Goal: Task Accomplishment & Management: Manage account settings

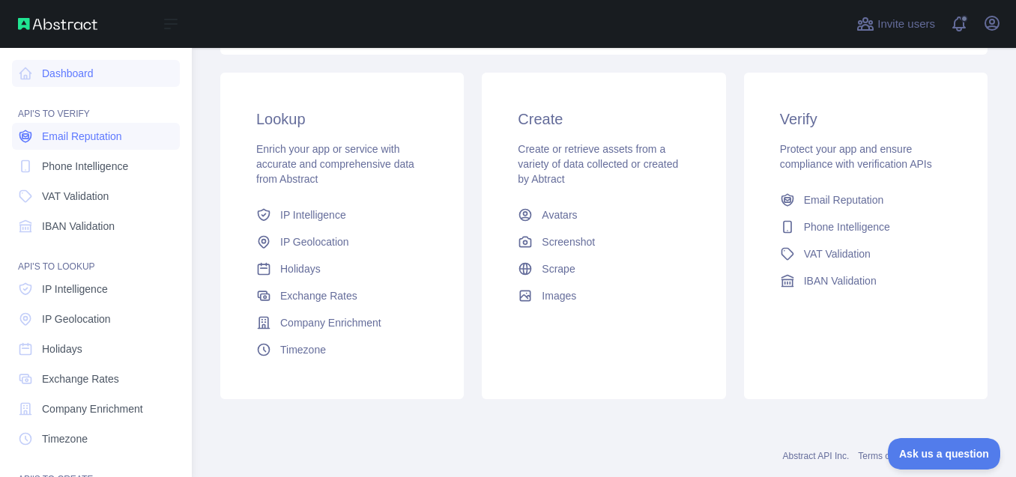
click at [57, 147] on link "Email Reputation" at bounding box center [96, 136] width 168 height 27
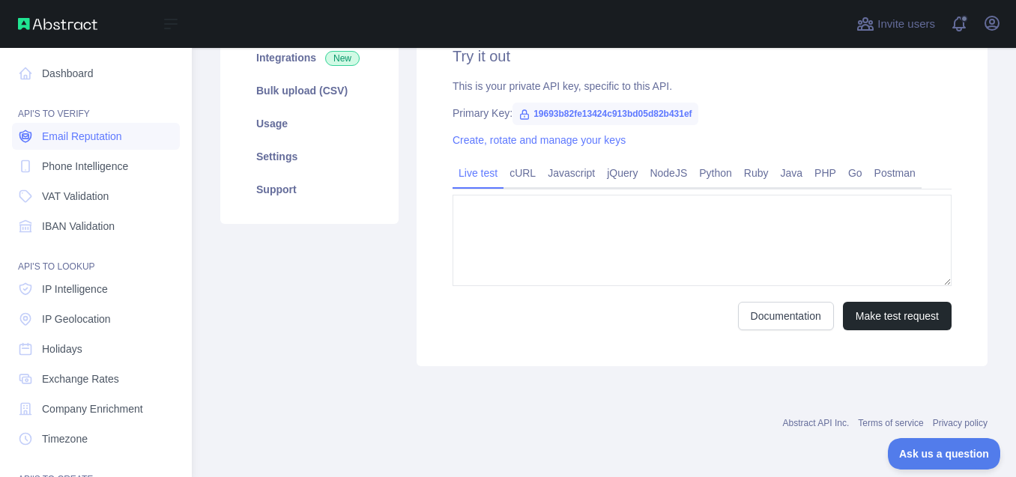
type textarea "**********"
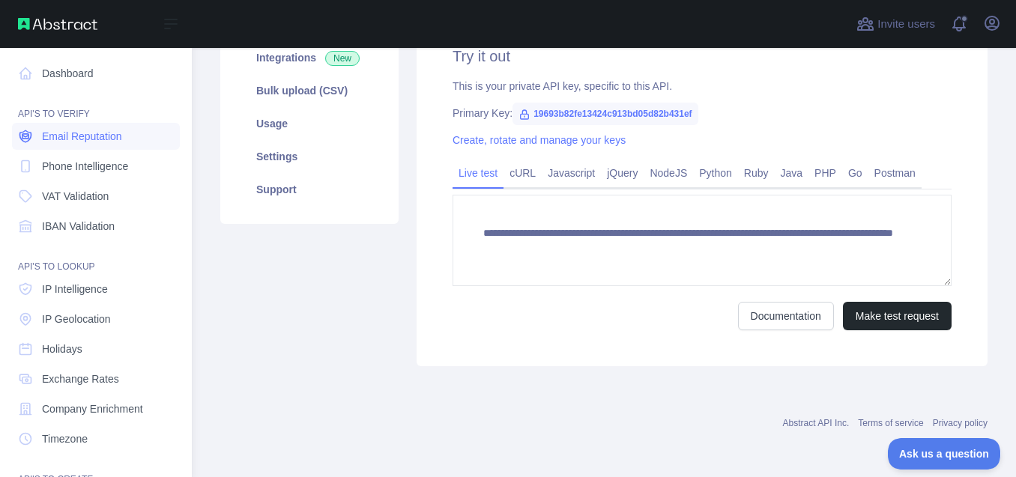
scroll to position [235, 0]
click at [82, 192] on span "VAT Validation" at bounding box center [75, 196] width 67 height 15
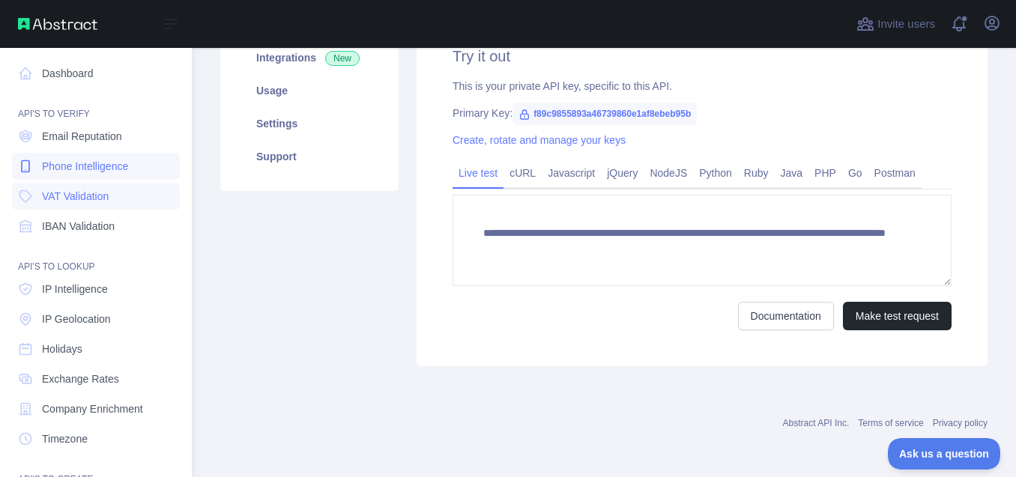
click at [82, 160] on span "Phone Intelligence" at bounding box center [85, 166] width 86 height 15
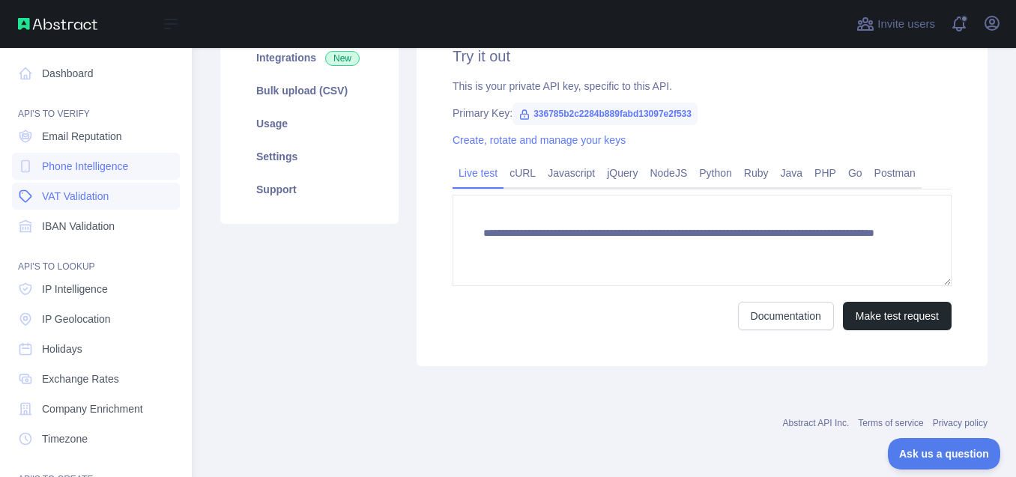
click at [82, 195] on span "VAT Validation" at bounding box center [75, 196] width 67 height 15
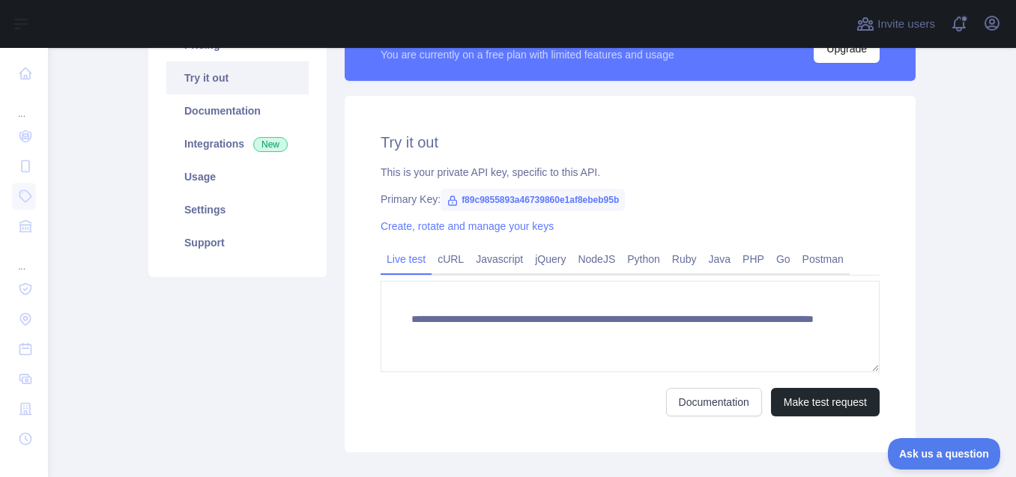
scroll to position [147, 0]
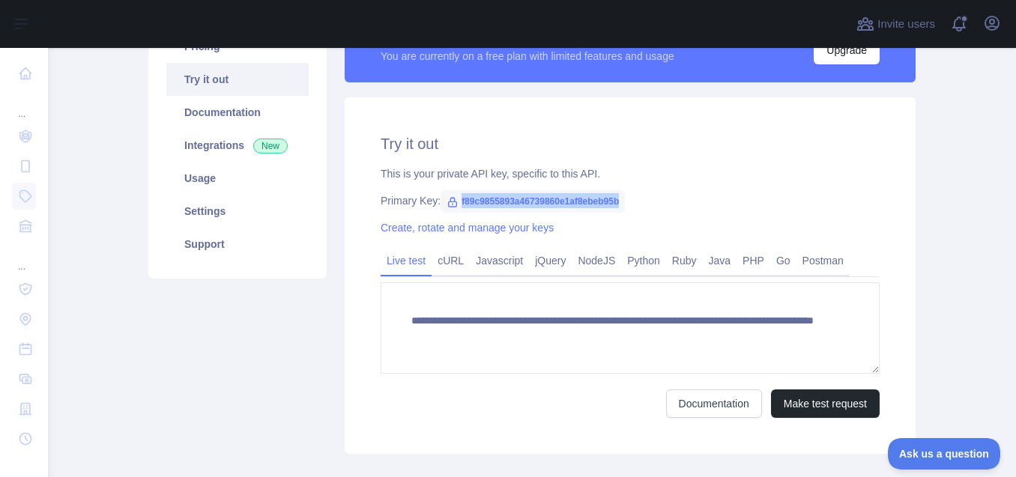
drag, startPoint x: 615, startPoint y: 202, endPoint x: 453, endPoint y: 197, distance: 162.0
click at [453, 197] on span "f89c9855893a46739860e1af8ebeb95b" at bounding box center [533, 201] width 184 height 22
copy span "f89c9855893a46739860e1af8ebeb95b"
click at [447, 199] on icon at bounding box center [453, 202] width 12 height 12
click at [447, 205] on icon at bounding box center [453, 202] width 12 height 12
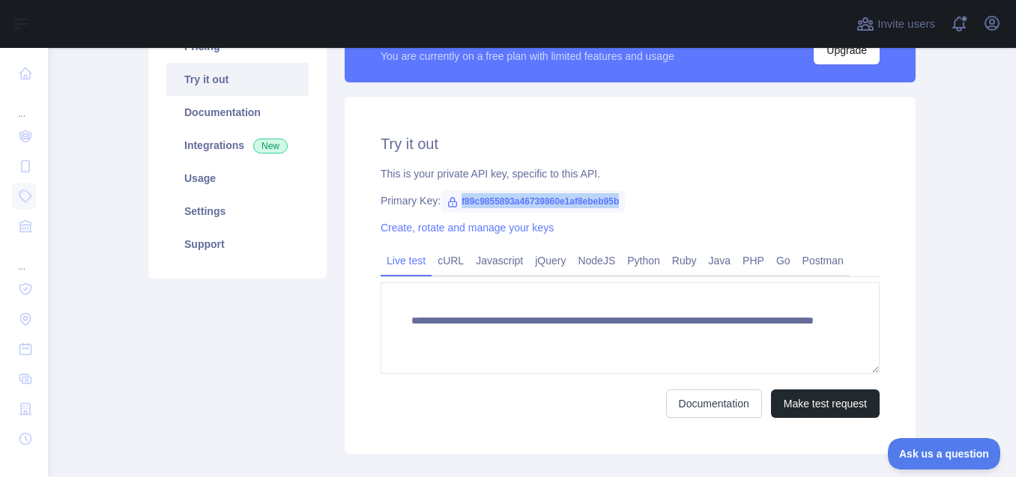
drag, startPoint x: 618, startPoint y: 200, endPoint x: 449, endPoint y: 196, distance: 169.4
click at [449, 196] on span "f89c9855893a46739860e1af8ebeb95b" at bounding box center [533, 201] width 184 height 22
copy span "f89c9855893a46739860e1af8ebeb95b"
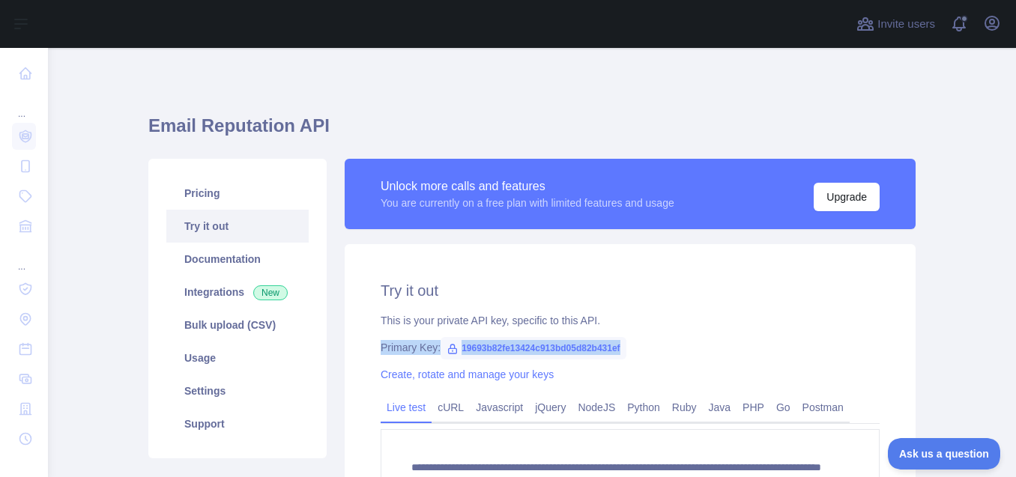
scroll to position [162, 0]
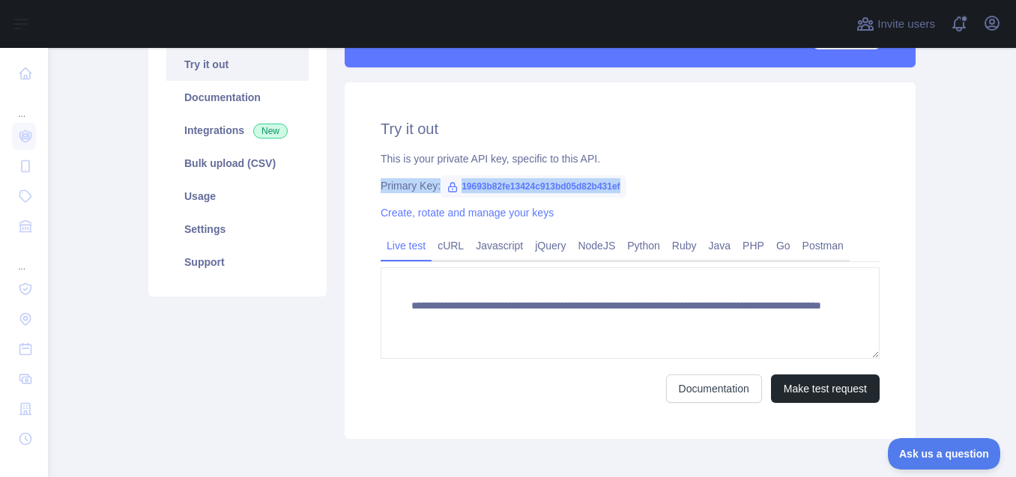
click at [650, 174] on div "**********" at bounding box center [630, 260] width 571 height 357
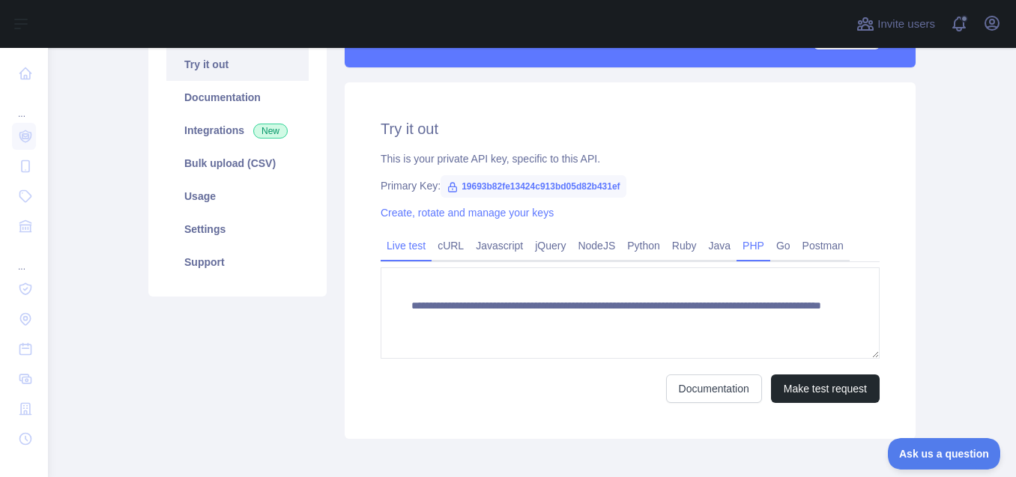
click at [737, 249] on link "PHP" at bounding box center [754, 246] width 34 height 24
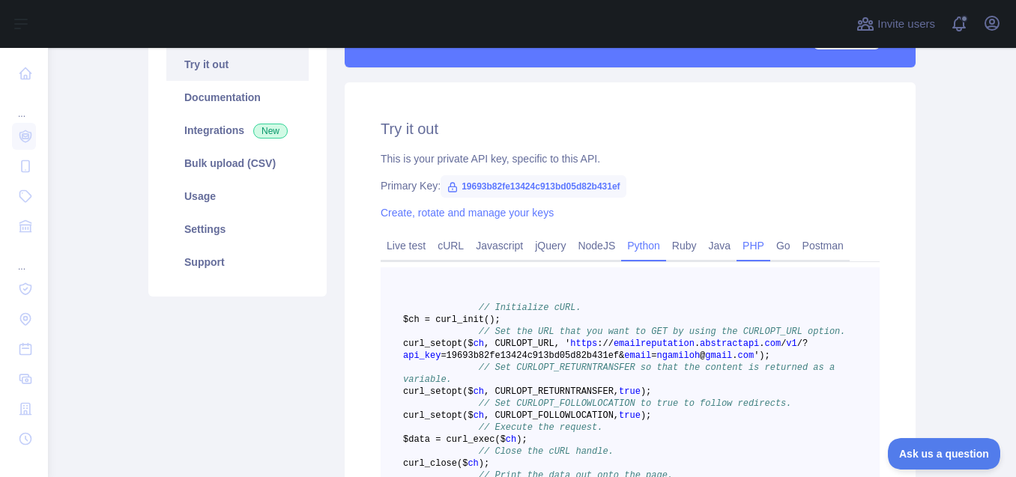
click at [626, 244] on link "Python" at bounding box center [643, 246] width 45 height 24
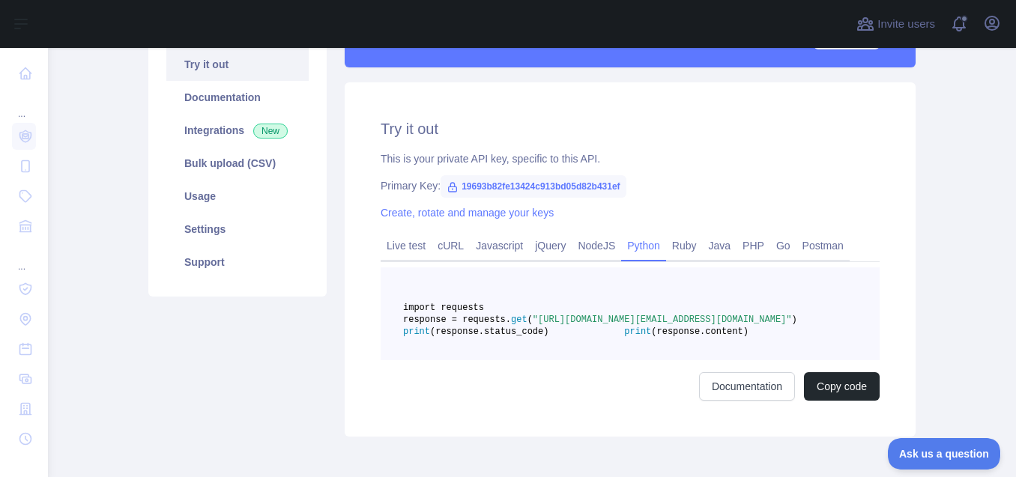
drag, startPoint x: 612, startPoint y: 343, endPoint x: 443, endPoint y: 341, distance: 169.4
click at [533, 325] on span ""[URL][DOMAIN_NAME][EMAIL_ADDRESS][DOMAIN_NAME]"" at bounding box center [662, 320] width 259 height 10
copy span "19693b82fe13424c913bd05d82b431ef"
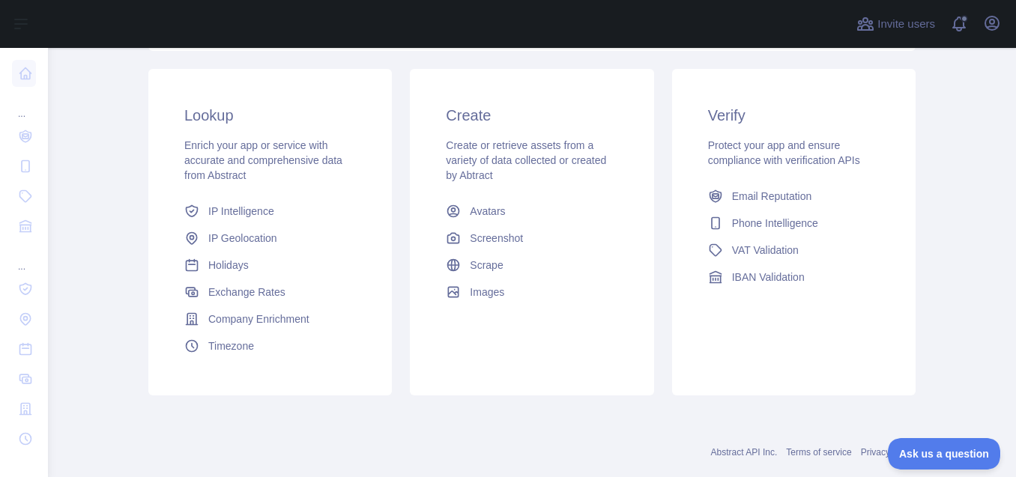
scroll to position [269, 0]
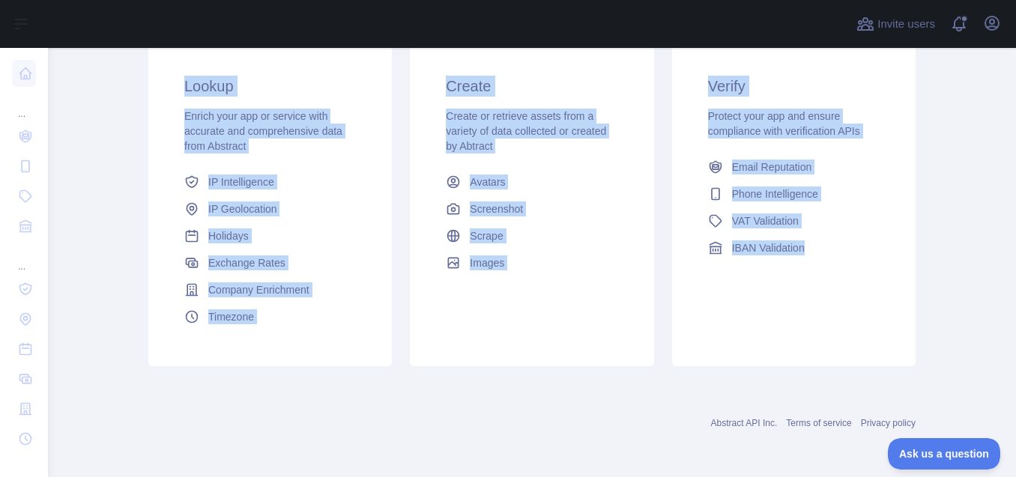
drag, startPoint x: 849, startPoint y: 381, endPoint x: 82, endPoint y: 73, distance: 826.0
click at [82, 73] on main "Dashboard Welcome to Abstract. Abstract provides powerful APIs to help you enri…" at bounding box center [532, 262] width 968 height 429
copy div "Lookup Enrich your app or service with accurate and comprehensive data from Abs…"
click at [456, 330] on div "Create Create or retrieve assets from a variety of data collected or created by…" at bounding box center [532, 203] width 244 height 327
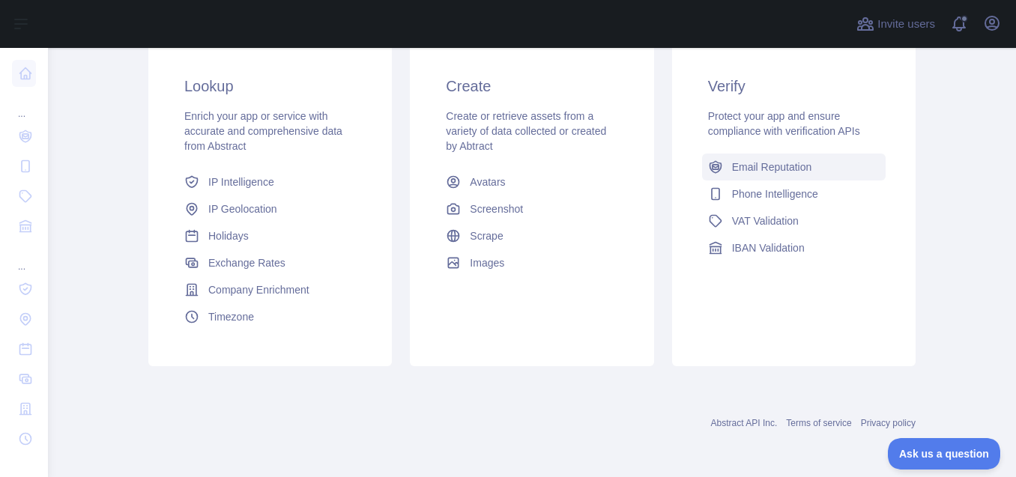
click at [748, 175] on link "Email Reputation" at bounding box center [794, 167] width 184 height 27
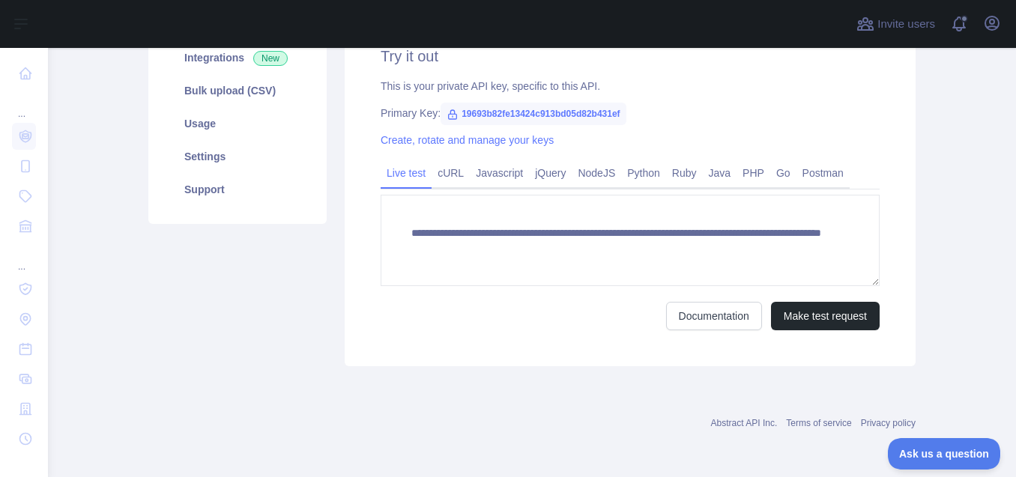
scroll to position [235, 0]
click at [825, 321] on button "Make test request" at bounding box center [825, 316] width 109 height 28
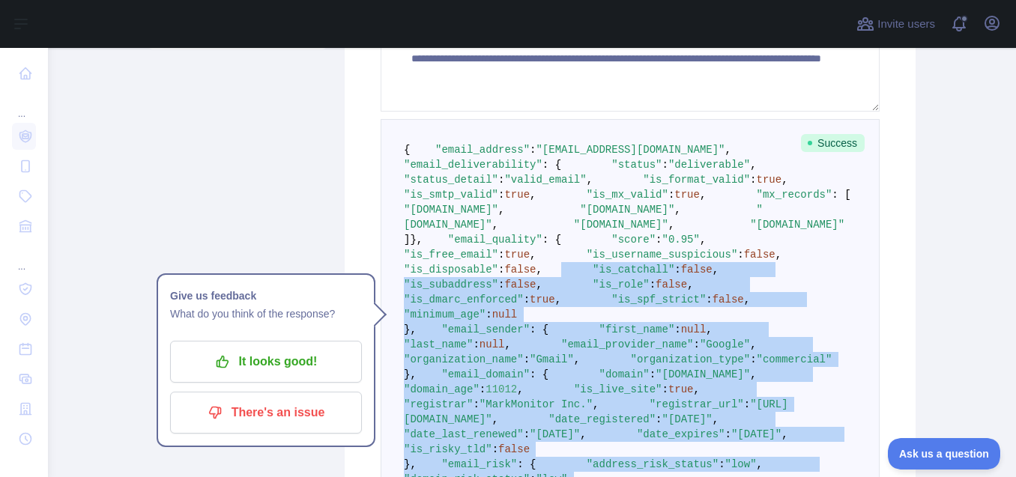
scroll to position [434, 0]
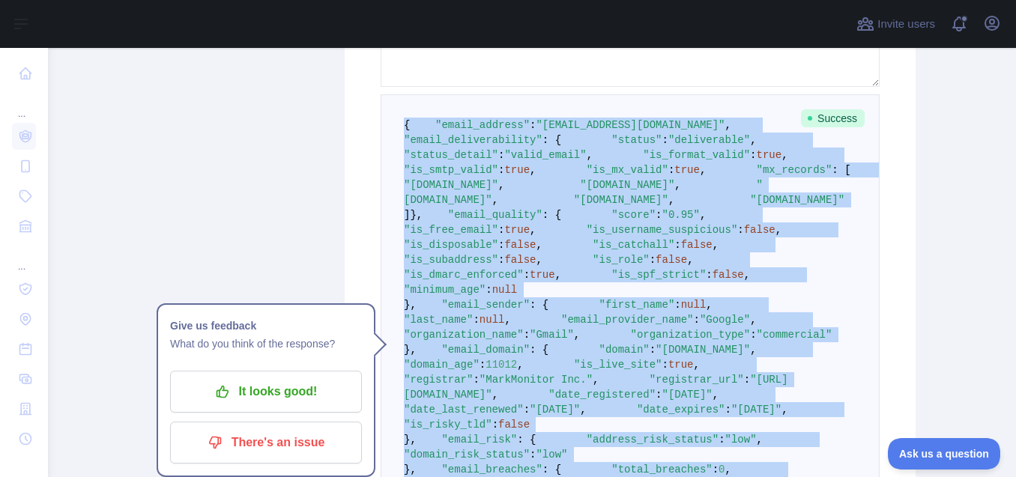
drag, startPoint x: 422, startPoint y: 247, endPoint x: 357, endPoint y: 121, distance: 141.8
click at [357, 121] on div "**********" at bounding box center [630, 208] width 571 height 797
copy code "{ "email_address" : "ngamiloh@gmail.com" , "email_deliverability" : { "status" …"
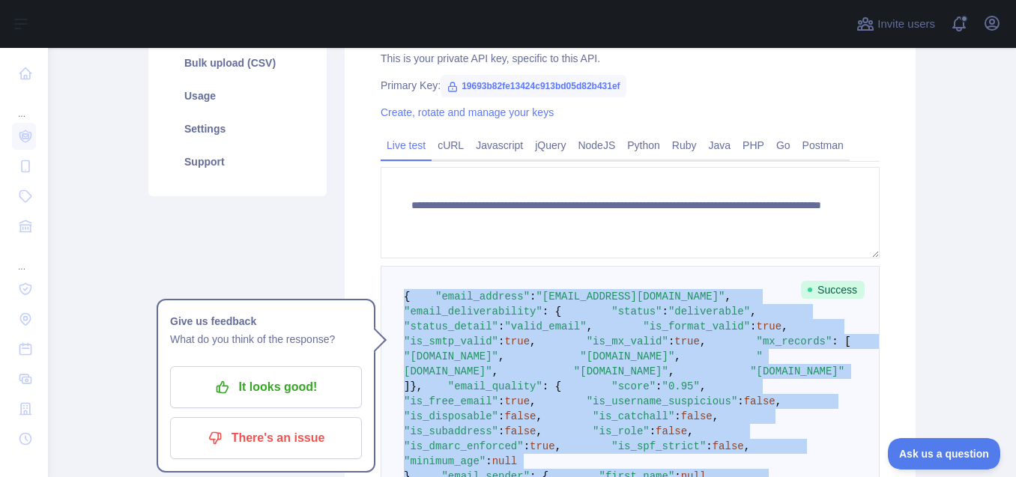
scroll to position [258, 0]
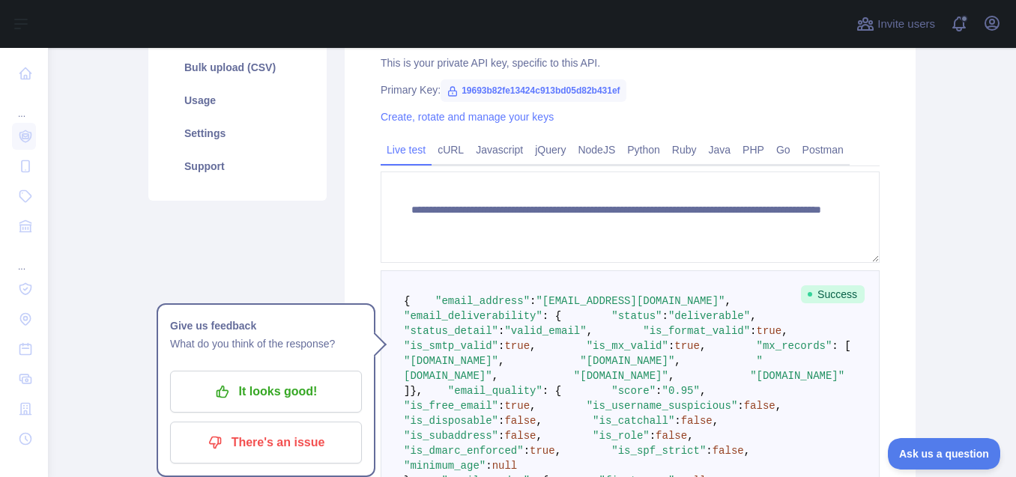
click at [815, 95] on div "Primary Key: 19693b82fe13424c913bd05d82b431ef" at bounding box center [630, 89] width 499 height 15
click at [527, 117] on link "Create, rotate and manage your keys" at bounding box center [467, 117] width 173 height 12
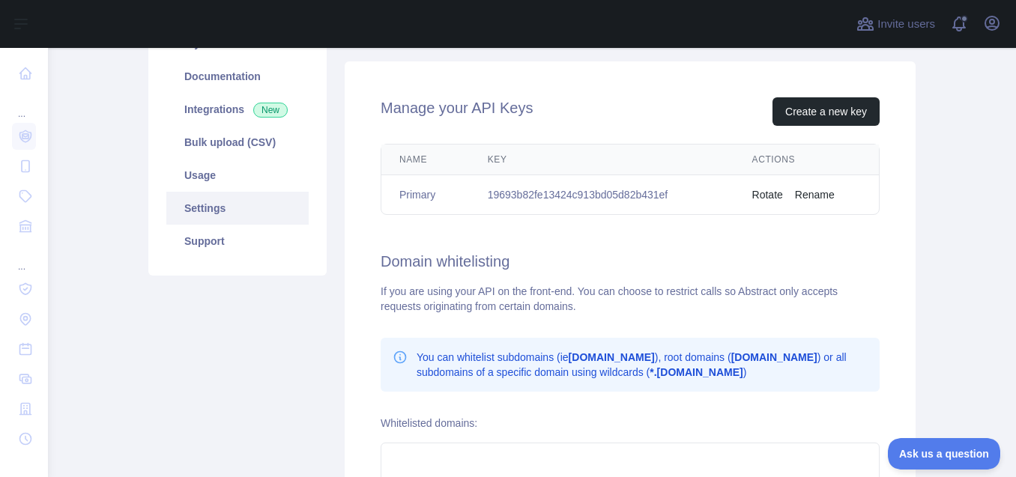
scroll to position [184, 0]
click at [815, 109] on button "Create a new key" at bounding box center [826, 111] width 107 height 28
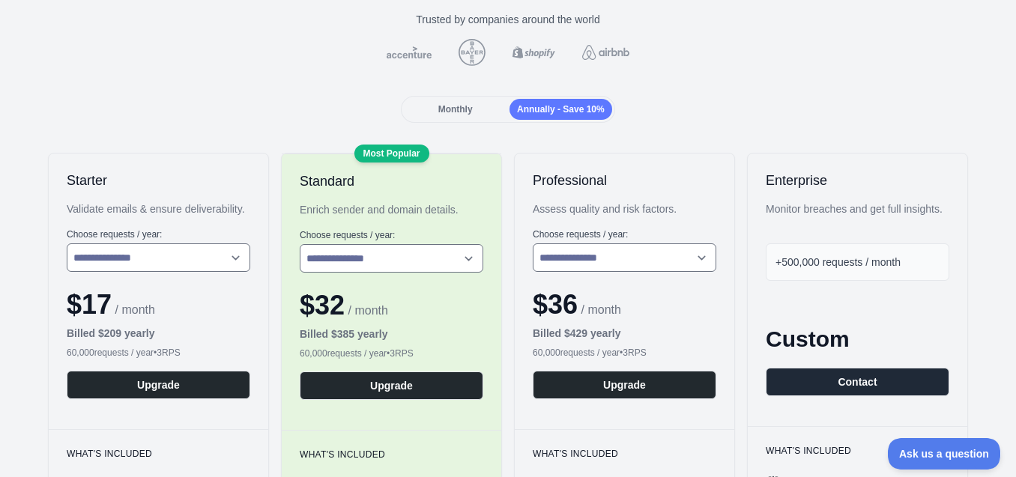
scroll to position [21, 0]
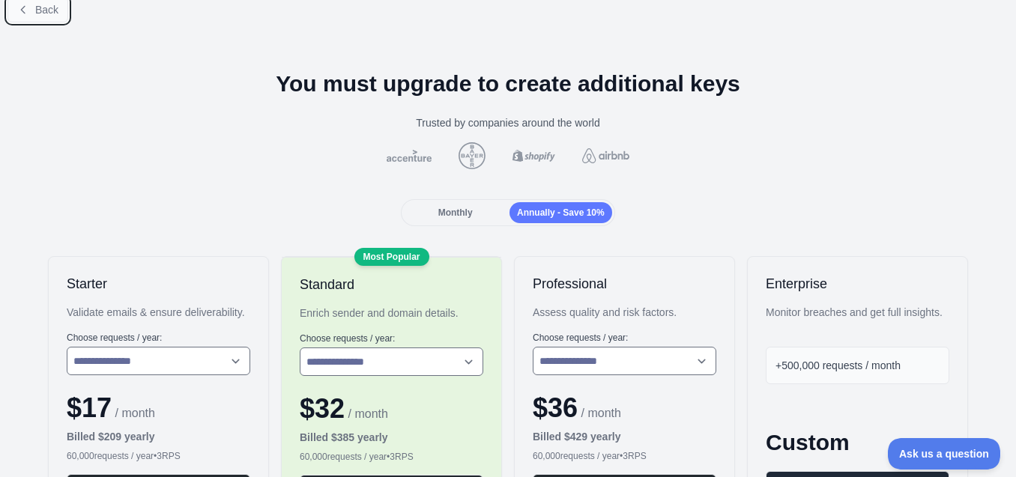
click at [45, 13] on span "Back" at bounding box center [46, 10] width 23 height 12
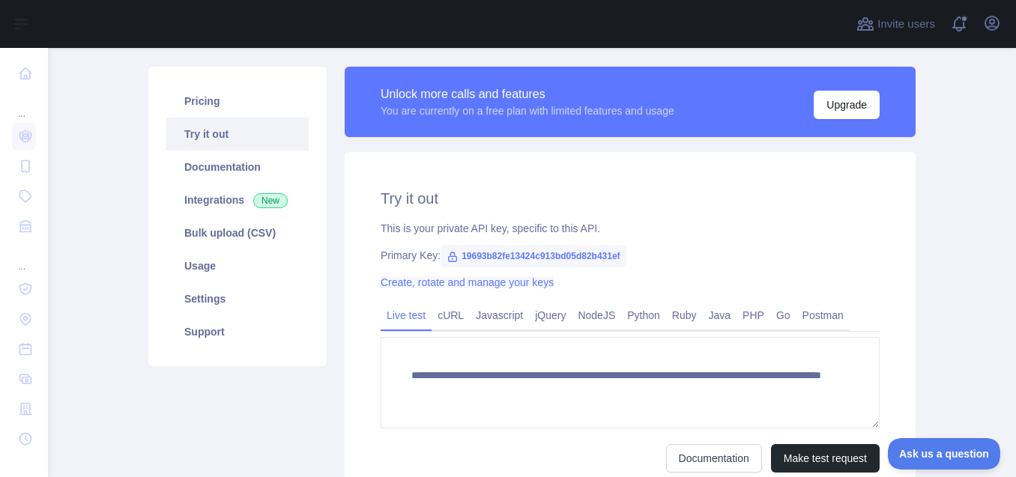
click at [484, 279] on link "Create, rotate and manage your keys" at bounding box center [467, 283] width 173 height 12
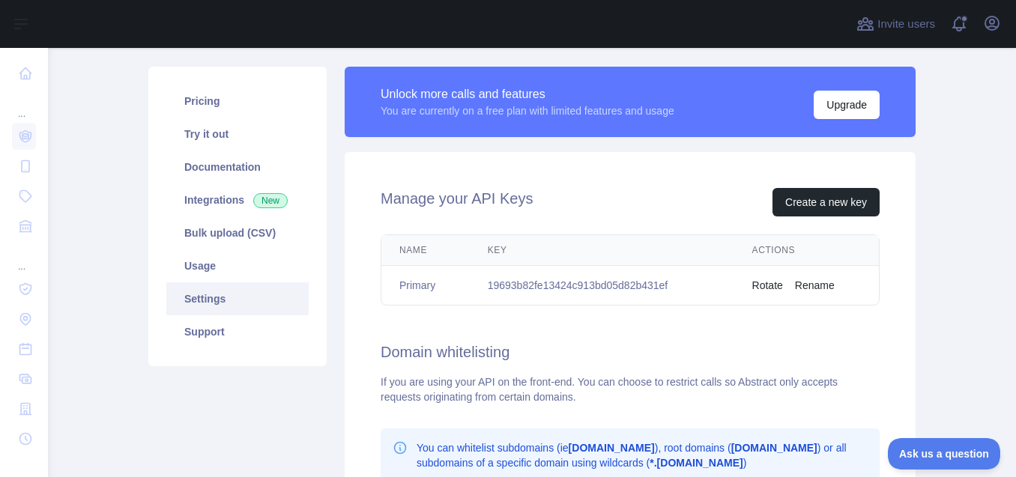
click at [801, 282] on button "Rename" at bounding box center [815, 285] width 40 height 15
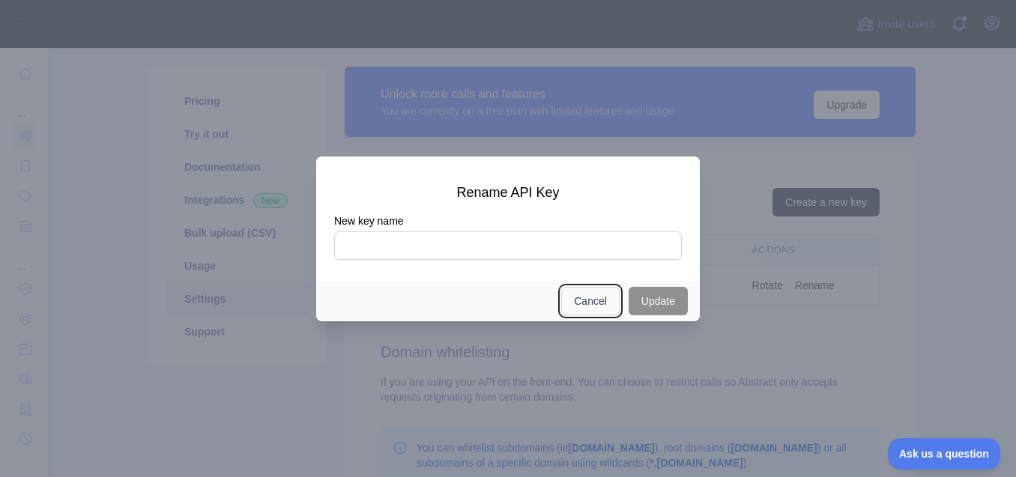
click at [567, 305] on button "Cancel" at bounding box center [590, 301] width 58 height 28
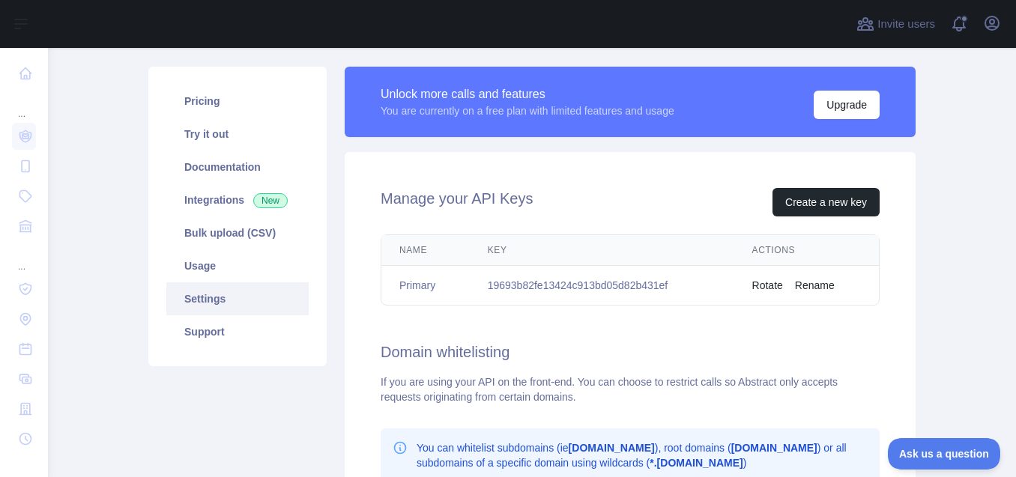
click at [754, 289] on button "Rotate" at bounding box center [767, 285] width 31 height 15
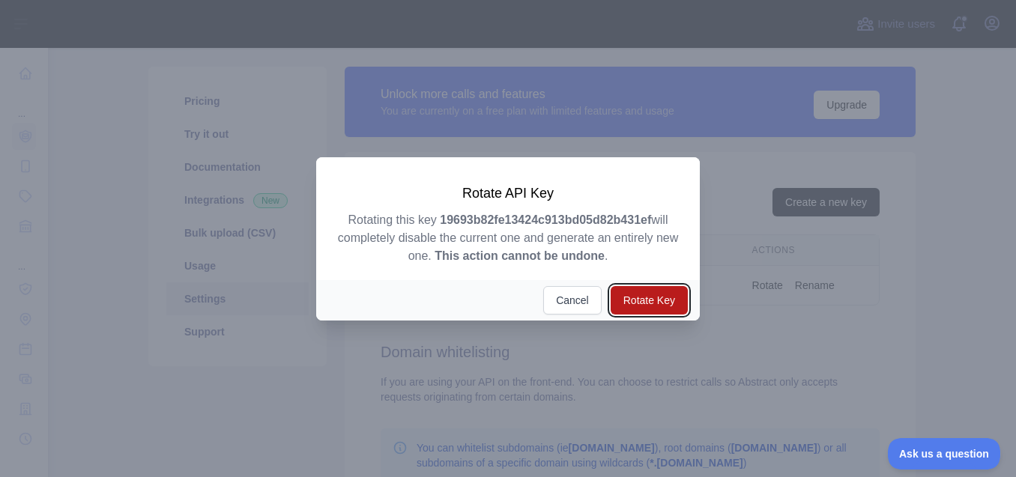
click at [675, 300] on button "Rotate Key" at bounding box center [649, 300] width 77 height 28
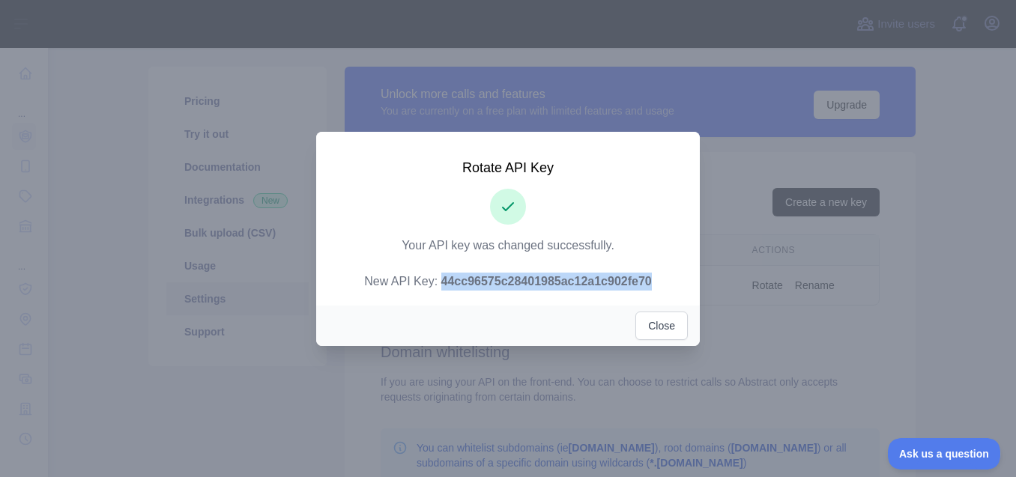
drag, startPoint x: 651, startPoint y: 280, endPoint x: 443, endPoint y: 281, distance: 207.6
click at [443, 281] on p "Your API key was changed successfully. New API Key: 44cc96575c28401985ac12a1c90…" at bounding box center [508, 264] width 348 height 54
copy strong "44cc96575c28401985ac12a1c902fe70"
click at [655, 312] on button "Close" at bounding box center [662, 326] width 52 height 28
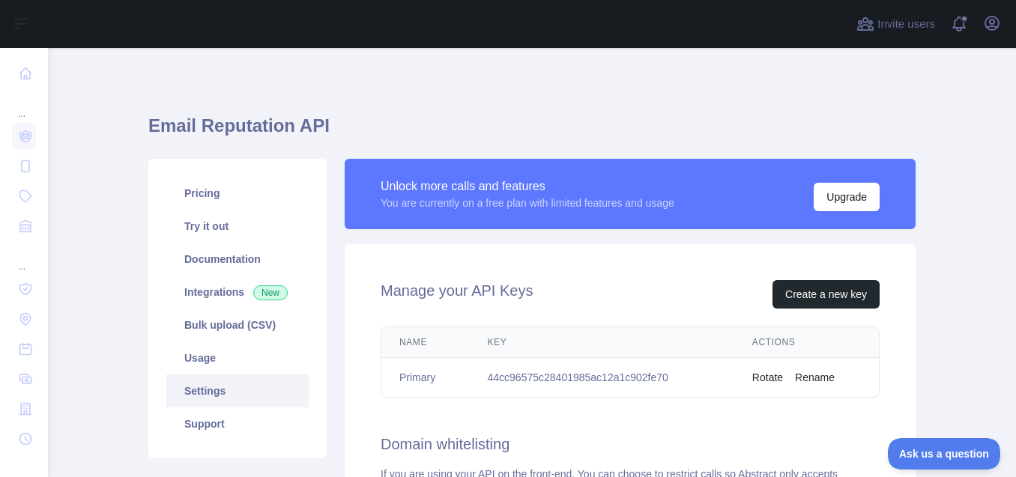
click at [659, 76] on div "Email Reputation API Pricing Try it out Documentation Integrations New Bulk upl…" at bounding box center [531, 469] width 767 height 843
